Goal: Transaction & Acquisition: Purchase product/service

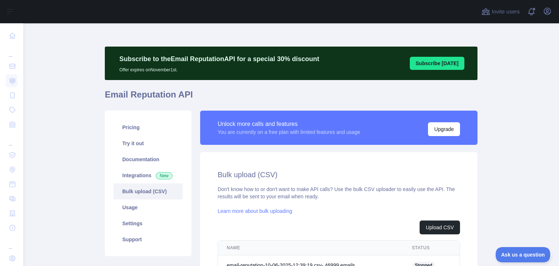
scroll to position [100, 0]
click at [426, 261] on span "Stopped" at bounding box center [423, 264] width 23 height 7
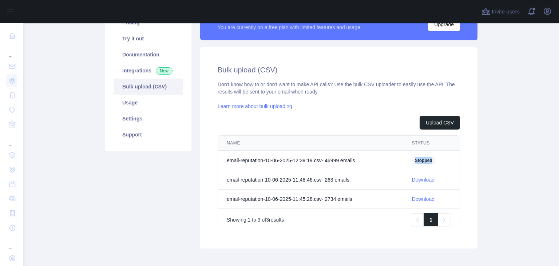
click at [426, 163] on span "Stopped" at bounding box center [423, 160] width 23 height 7
click at [425, 163] on span "Stopped" at bounding box center [423, 160] width 23 height 7
click at [382, 167] on td "email-reputation-10-06-2025-12:39:19.csv - 46999 email s" at bounding box center [310, 161] width 185 height 20
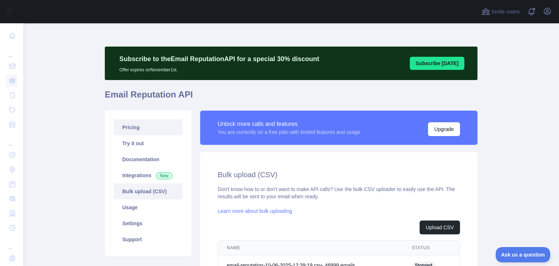
click at [137, 126] on link "Pricing" at bounding box center [147, 127] width 69 height 16
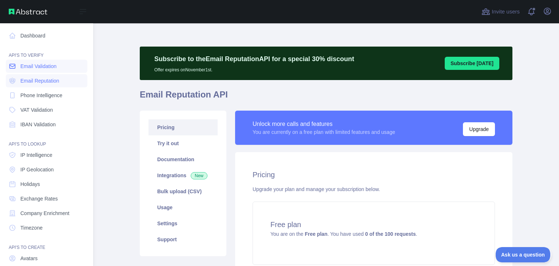
click at [43, 69] on span "Email Validation" at bounding box center [38, 66] width 36 height 7
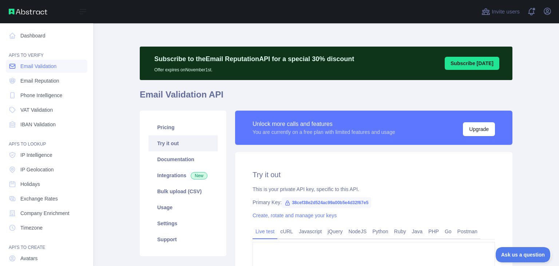
type textarea "**********"
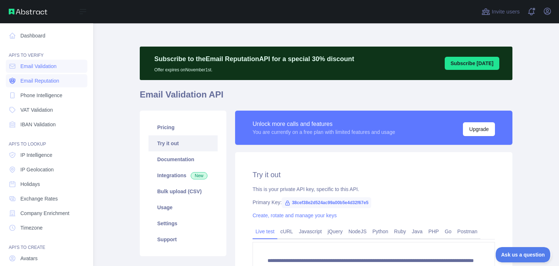
click at [45, 83] on span "Email Reputation" at bounding box center [39, 80] width 39 height 7
click at [49, 68] on span "Email Validation" at bounding box center [38, 66] width 36 height 7
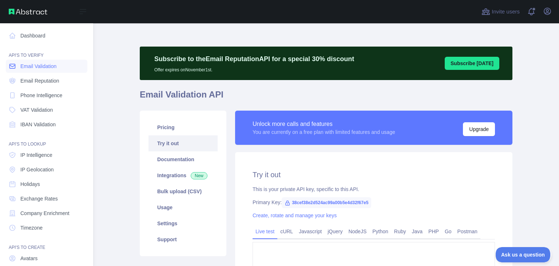
type textarea "**********"
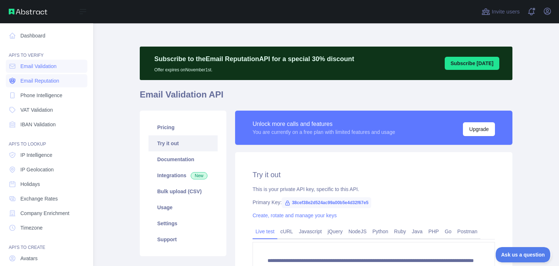
click at [49, 79] on span "Email Reputation" at bounding box center [39, 80] width 39 height 7
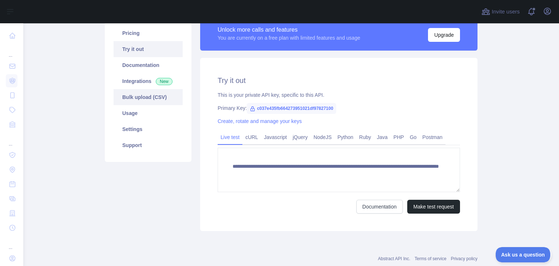
click at [152, 101] on link "Bulk upload (CSV)" at bounding box center [147, 97] width 69 height 16
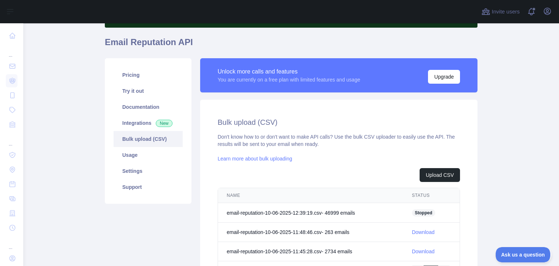
scroll to position [44, 0]
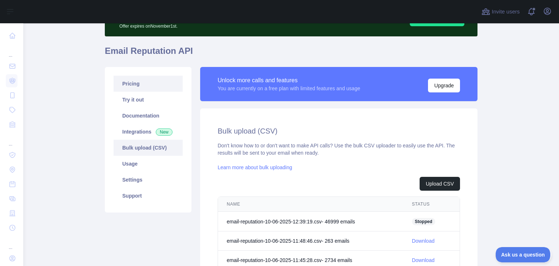
click at [172, 87] on link "Pricing" at bounding box center [147, 84] width 69 height 16
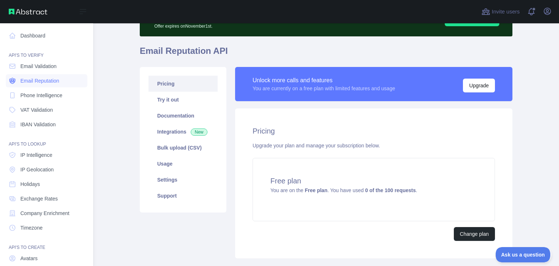
click at [36, 80] on span "Email Reputation" at bounding box center [39, 80] width 39 height 7
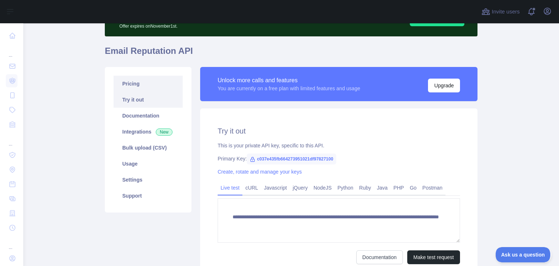
click at [155, 83] on link "Pricing" at bounding box center [147, 84] width 69 height 16
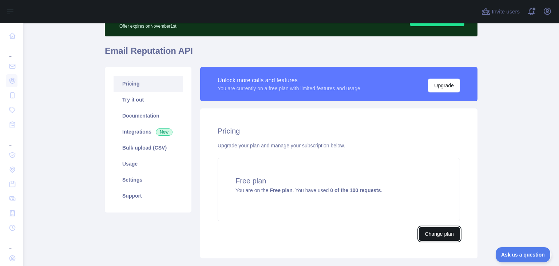
click at [432, 232] on button "Change plan" at bounding box center [439, 234] width 41 height 14
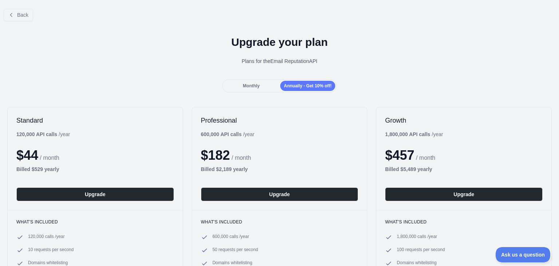
click at [254, 84] on span "Monthly" at bounding box center [251, 85] width 17 height 5
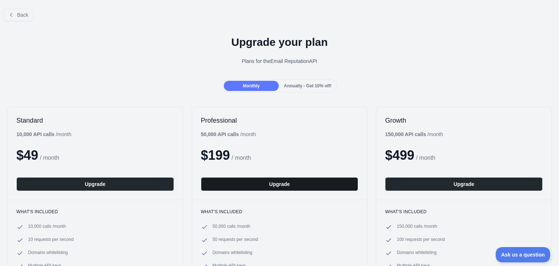
click at [262, 184] on button "Upgrade" at bounding box center [279, 184] width 157 height 14
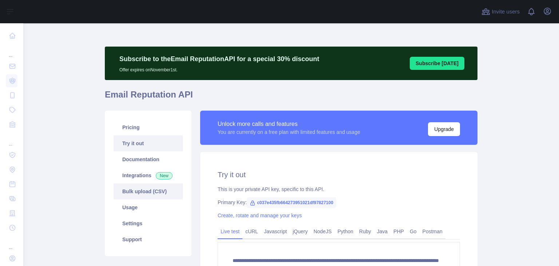
click at [143, 193] on link "Bulk upload (CSV)" at bounding box center [147, 191] width 69 height 16
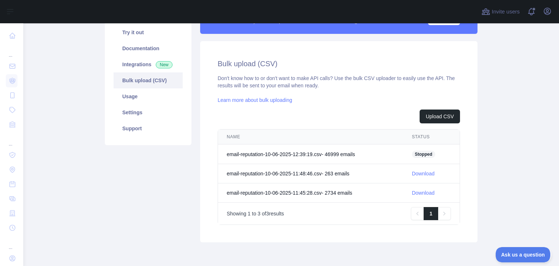
scroll to position [140, 0]
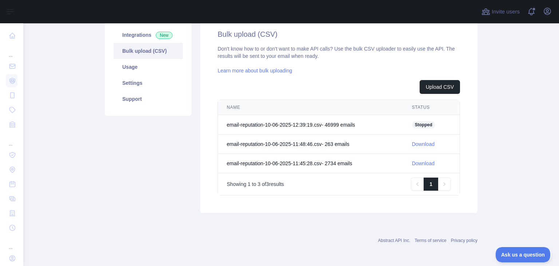
click at [420, 124] on span "Stopped" at bounding box center [423, 124] width 23 height 7
click at [377, 125] on td "email-reputation-10-06-2025-12:39:19.csv - 46999 email s" at bounding box center [310, 125] width 185 height 20
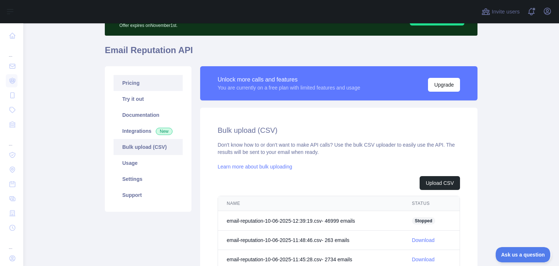
scroll to position [0, 0]
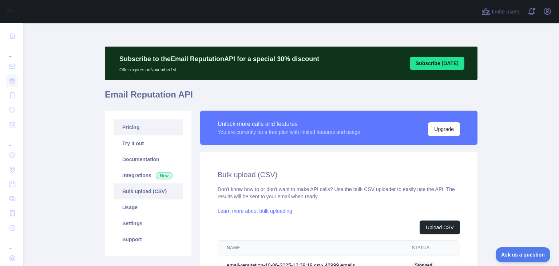
click at [156, 124] on link "Pricing" at bounding box center [147, 127] width 69 height 16
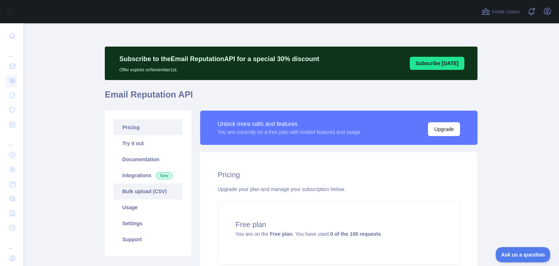
click at [146, 198] on link "Bulk upload (CSV)" at bounding box center [147, 191] width 69 height 16
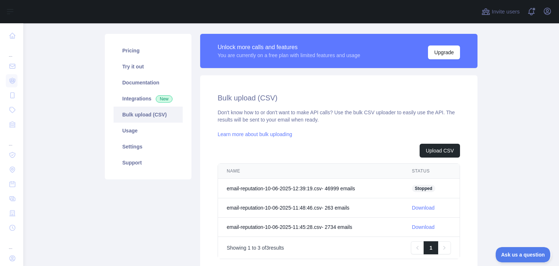
scroll to position [94, 0]
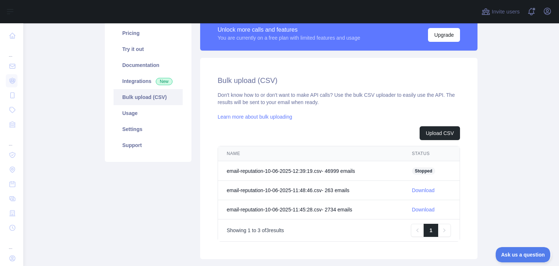
click at [247, 119] on link "Learn more about bulk uploading" at bounding box center [254, 117] width 75 height 6
click at [145, 82] on link "Integrations New" at bounding box center [147, 81] width 69 height 16
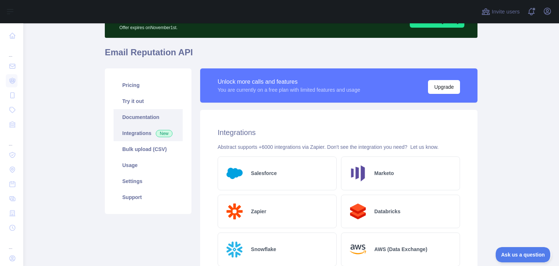
scroll to position [33, 0]
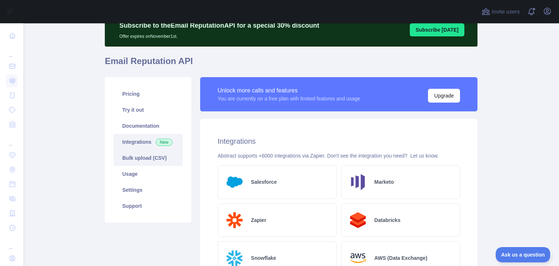
click at [142, 155] on link "Bulk upload (CSV)" at bounding box center [147, 158] width 69 height 16
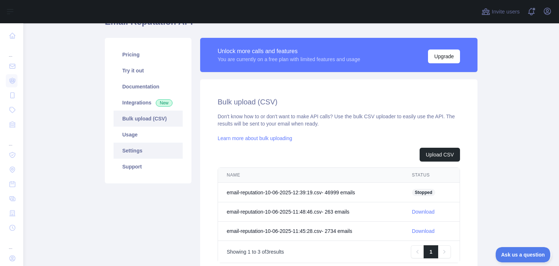
scroll to position [128, 0]
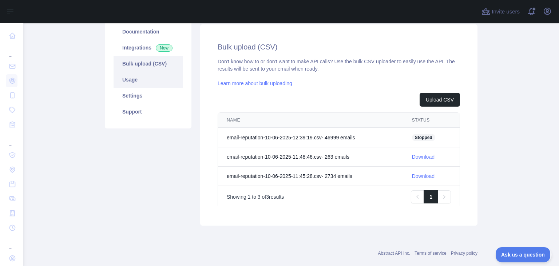
click at [144, 84] on link "Usage" at bounding box center [147, 80] width 69 height 16
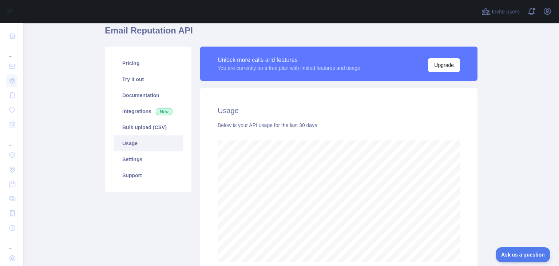
scroll to position [243, 535]
click at [154, 64] on link "Pricing" at bounding box center [147, 63] width 69 height 16
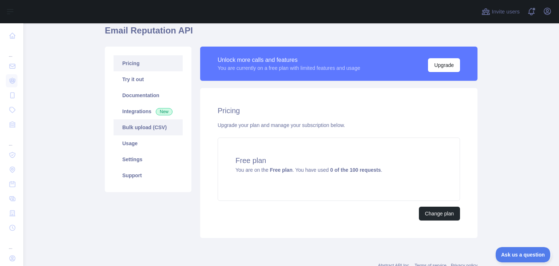
click at [151, 133] on link "Bulk upload (CSV)" at bounding box center [147, 127] width 69 height 16
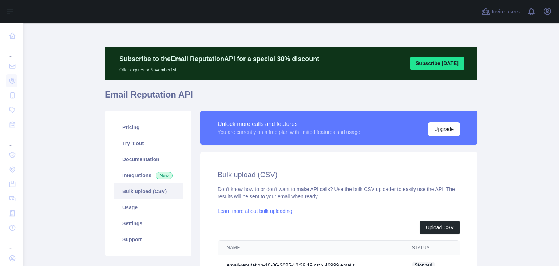
click at [396, 255] on td "email-reputation-10-06-2025-12:39:19.csv - 46999 email s" at bounding box center [310, 265] width 185 height 20
click at [141, 131] on link "Pricing" at bounding box center [147, 127] width 69 height 16
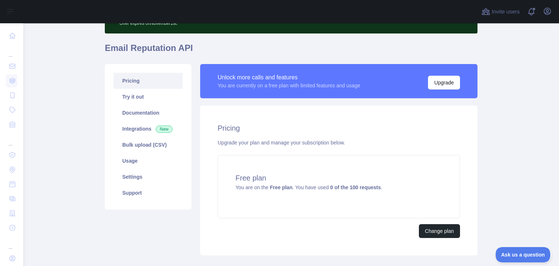
scroll to position [47, 0]
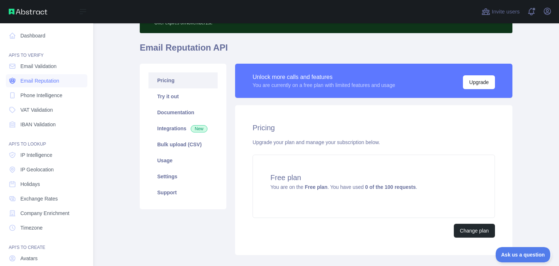
click at [46, 80] on span "Email Reputation" at bounding box center [39, 80] width 39 height 7
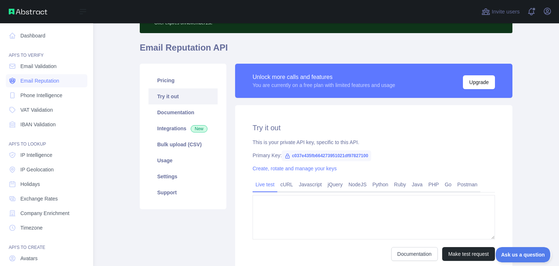
type textarea "**********"
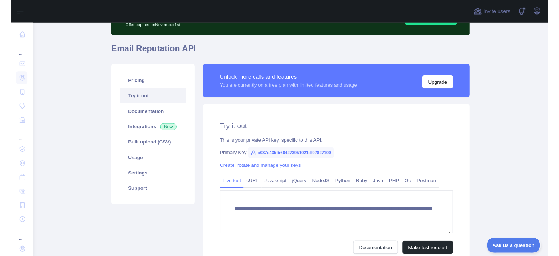
scroll to position [17, 0]
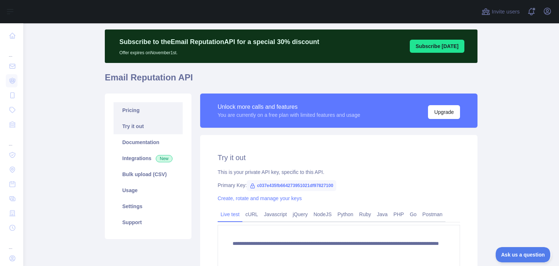
click at [145, 109] on link "Pricing" at bounding box center [147, 110] width 69 height 16
